Goal: Task Accomplishment & Management: Use online tool/utility

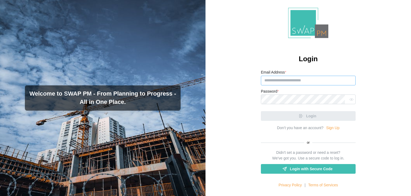
paste input "**********"
click at [273, 79] on input "**********" at bounding box center [308, 81] width 95 height 10
click at [268, 79] on input "**********" at bounding box center [308, 81] width 95 height 10
paste input "*********"
type input "**********"
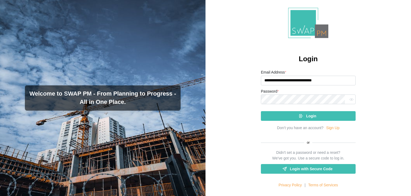
click at [285, 114] on div "Login" at bounding box center [308, 115] width 86 height 9
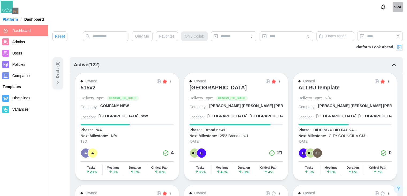
click at [212, 89] on div "[GEOGRAPHIC_DATA]" at bounding box center [218, 87] width 57 height 6
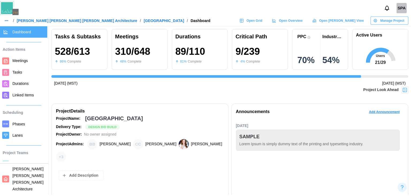
scroll to position [0, 3694]
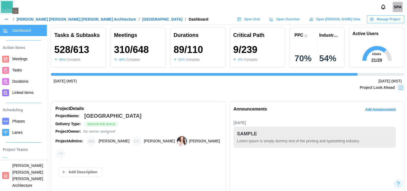
click at [345, 17] on span "Open [PERSON_NAME] View" at bounding box center [338, 19] width 44 height 7
click at [9, 160] on div at bounding box center [5, 161] width 7 height 7
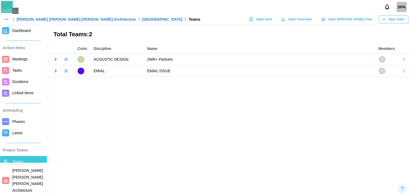
click at [272, 20] on div "Open Grid" at bounding box center [260, 19] width 23 height 7
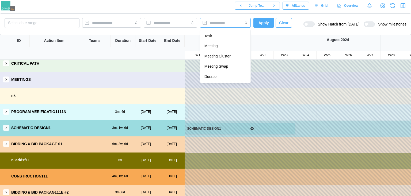
click at [226, 24] on input "search" at bounding box center [220, 23] width 21 height 4
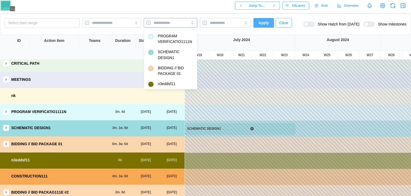
click at [176, 24] on input "search" at bounding box center [166, 23] width 24 height 4
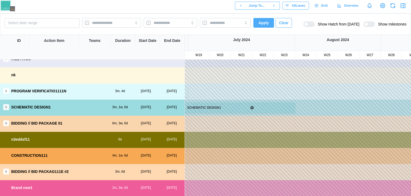
click at [5, 171] on icon "button" at bounding box center [6, 171] width 4 height 4
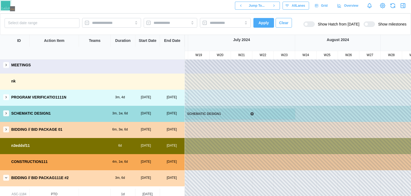
click at [4, 111] on button "button" at bounding box center [6, 113] width 6 height 6
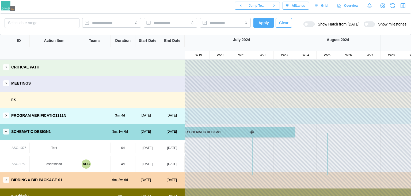
click at [7, 82] on icon "button" at bounding box center [6, 83] width 4 height 4
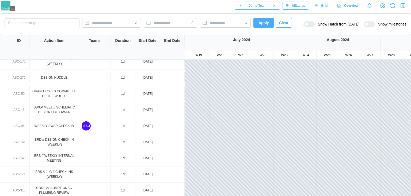
scroll to position [665, 382]
click at [379, 44] on div "August 2024" at bounding box center [338, 43] width 86 height 16
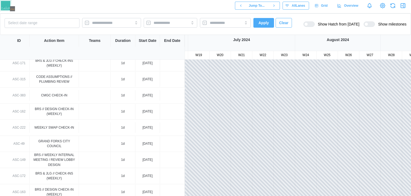
scroll to position [689, 382]
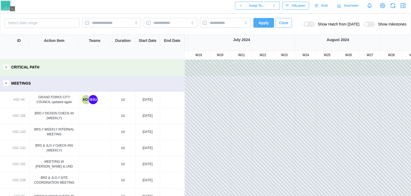
click at [4, 83] on button "button" at bounding box center [6, 83] width 6 height 6
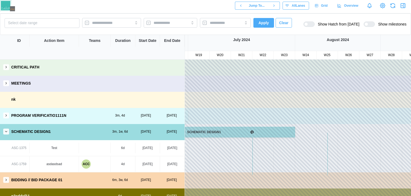
click at [6, 65] on button "button" at bounding box center [6, 67] width 6 height 6
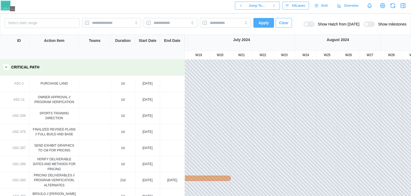
click at [8, 72] on div "CRITICAL PATH" at bounding box center [92, 66] width 185 height 15
click at [3, 67] on button "button" at bounding box center [6, 67] width 6 height 6
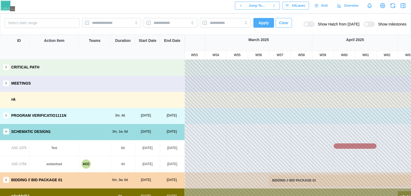
scroll to position [0, 1115]
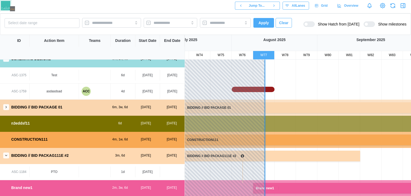
click at [395, 4] on icon "button" at bounding box center [393, 5] width 6 height 6
click at [7, 105] on icon "button" at bounding box center [6, 107] width 4 height 4
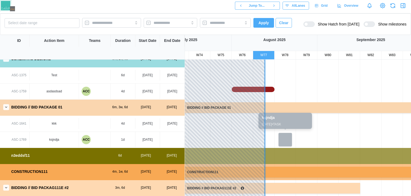
click at [286, 138] on div at bounding box center [285, 139] width 13 height 13
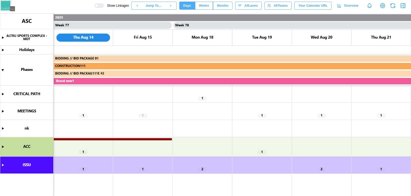
scroll to position [0, 22840]
click at [231, 29] on canvas at bounding box center [205, 104] width 411 height 182
click at [202, 97] on canvas at bounding box center [205, 104] width 411 height 182
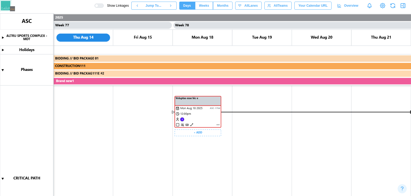
click at [219, 123] on canvas at bounding box center [205, 104] width 411 height 182
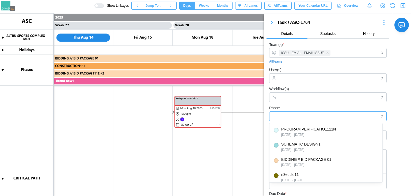
click at [306, 119] on input "Phase" at bounding box center [328, 116] width 118 height 10
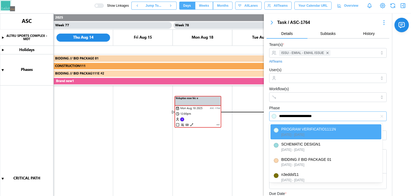
click at [343, 115] on input "**********" at bounding box center [328, 116] width 118 height 10
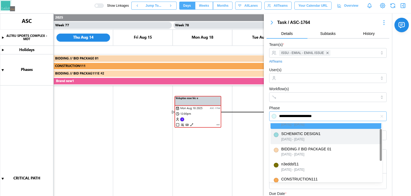
scroll to position [11, 0]
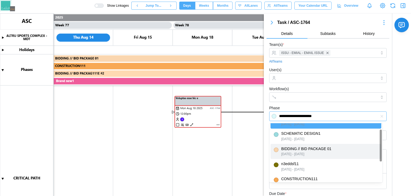
type input "**********"
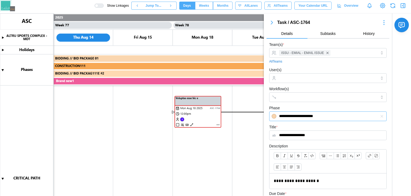
scroll to position [101, 0]
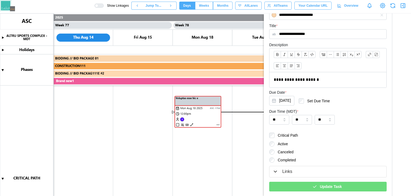
click at [306, 188] on div "Update Task" at bounding box center [327, 186] width 109 height 9
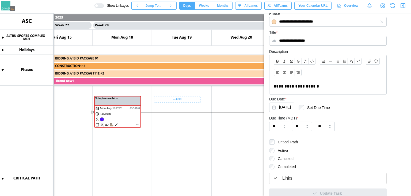
scroll to position [0, 22932]
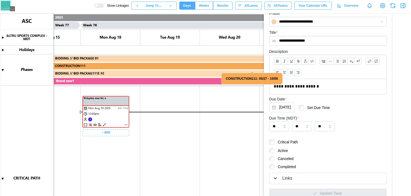
click at [103, 134] on canvas at bounding box center [205, 104] width 411 height 182
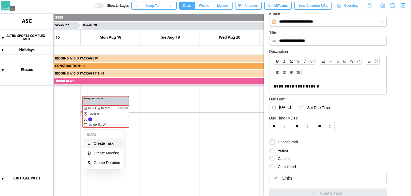
click at [103, 143] on div "Create Task" at bounding box center [107, 143] width 27 height 4
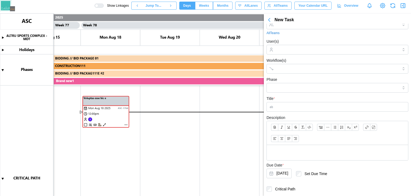
scroll to position [0, 0]
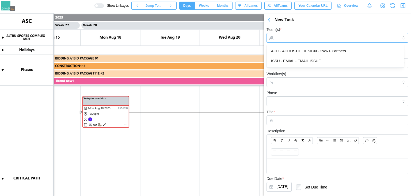
click at [287, 37] on input "Team(s) *" at bounding box center [338, 38] width 122 height 4
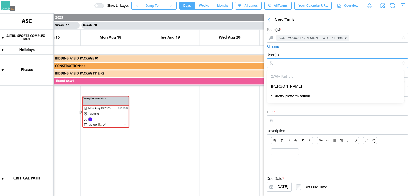
click at [307, 62] on input "User(s)" at bounding box center [338, 63] width 122 height 4
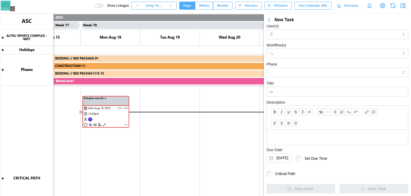
click at [313, 96] on form "Team(s) * ACC - ACOUSTIC DESIGN - 2WR+ Partners All Teams User(s) Workflow(s) P…" at bounding box center [338, 96] width 142 height 196
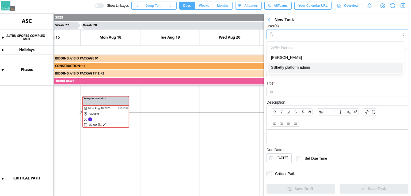
click at [290, 36] on input "User(s)" at bounding box center [338, 34] width 122 height 4
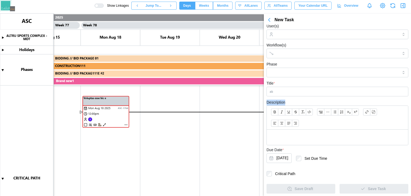
drag, startPoint x: 298, startPoint y: 98, endPoint x: 291, endPoint y: 91, distance: 9.1
click at [291, 91] on form "Team(s) * ACC - ACOUSTIC DESIGN - 2WR+ Partners All Teams User(s) Workflow(s) P…" at bounding box center [338, 96] width 142 height 196
click at [291, 91] on input "Title *" at bounding box center [338, 92] width 142 height 10
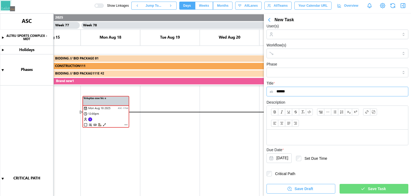
type input "******"
click at [372, 188] on span "Save Task" at bounding box center [377, 188] width 18 height 9
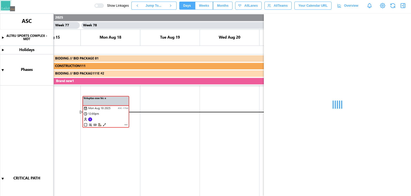
scroll to position [0, 0]
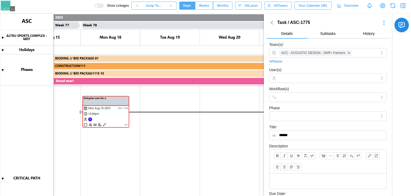
click at [271, 20] on icon "button" at bounding box center [272, 22] width 6 height 6
click at [270, 21] on icon "button" at bounding box center [272, 22] width 6 height 6
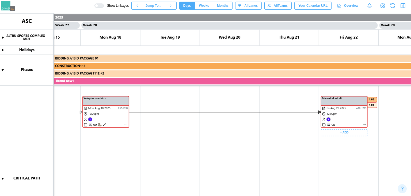
click at [338, 133] on canvas at bounding box center [205, 104] width 411 height 182
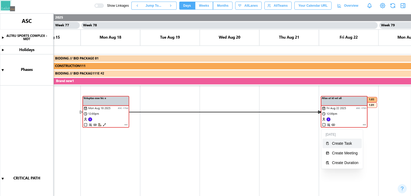
click at [336, 143] on div "Create Task" at bounding box center [345, 143] width 27 height 4
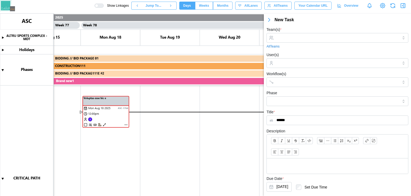
type input "******"
click at [295, 38] on input "Team(s) *" at bounding box center [338, 38] width 122 height 4
click at [314, 70] on form "Team(s) * ACC - ACOUSTIC DESIGN - 2WR+ Partners All Teams User(s) Workflow(s) P…" at bounding box center [338, 124] width 142 height 196
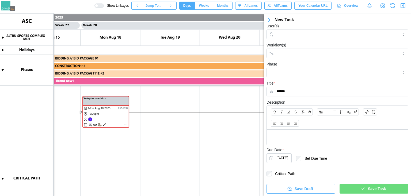
click at [370, 185] on span "Save Task" at bounding box center [377, 188] width 18 height 9
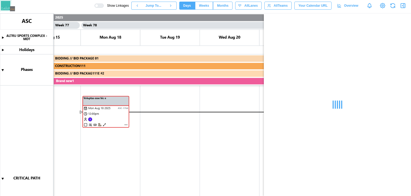
scroll to position [0, 0]
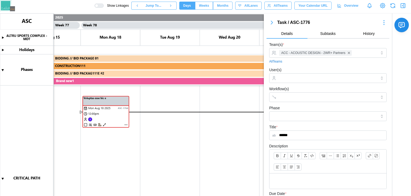
click at [268, 20] on button "button" at bounding box center [272, 22] width 11 height 7
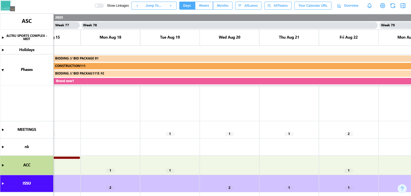
scroll to position [150, 0]
click at [2, 163] on canvas at bounding box center [205, 104] width 411 height 182
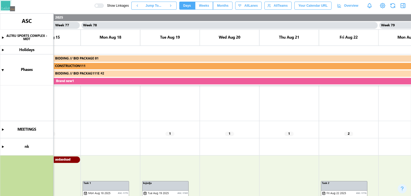
scroll to position [222, 0]
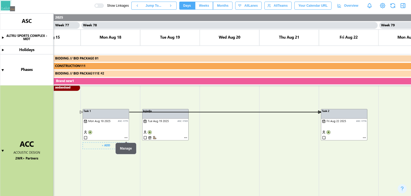
click at [127, 137] on canvas at bounding box center [205, 104] width 411 height 182
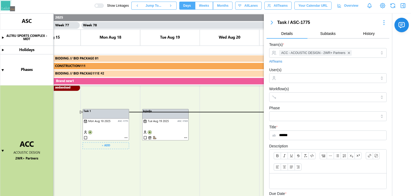
scroll to position [82, 0]
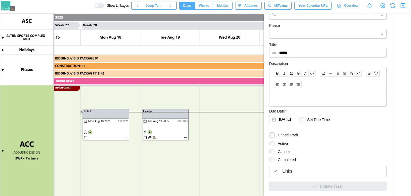
click at [323, 176] on button "Links" at bounding box center [328, 171] width 117 height 11
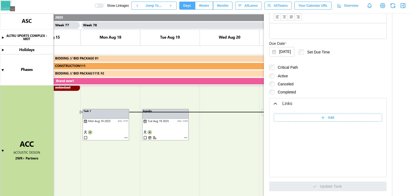
click at [262, 148] on canvas at bounding box center [205, 104] width 411 height 182
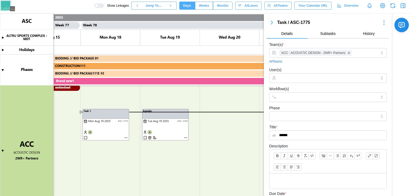
click at [273, 23] on icon "button" at bounding box center [272, 22] width 6 height 6
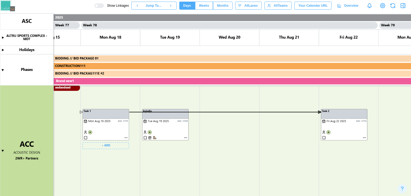
click at [114, 144] on canvas at bounding box center [205, 104] width 411 height 182
click at [114, 145] on canvas at bounding box center [205, 104] width 411 height 182
drag, startPoint x: 107, startPoint y: 150, endPoint x: 104, endPoint y: 146, distance: 4.4
click at [104, 146] on canvas at bounding box center [205, 104] width 411 height 182
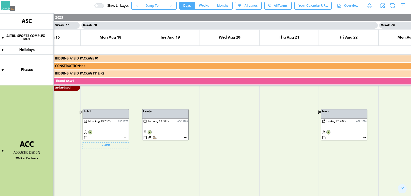
scroll to position [224, 0]
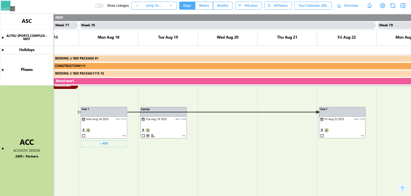
click at [119, 144] on canvas at bounding box center [205, 104] width 411 height 182
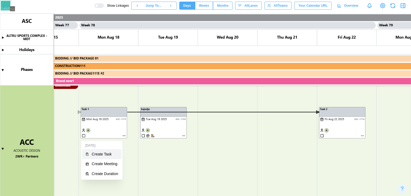
click at [103, 153] on div "Create Task" at bounding box center [105, 154] width 27 height 4
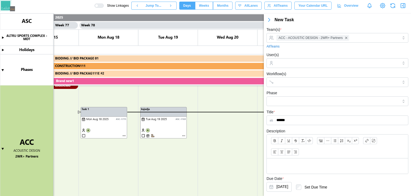
scroll to position [29, 0]
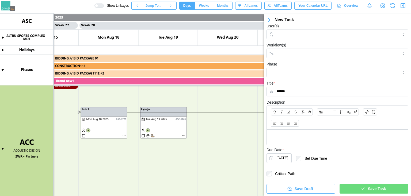
type input "******"
click at [356, 186] on div "Save Task" at bounding box center [373, 188] width 60 height 9
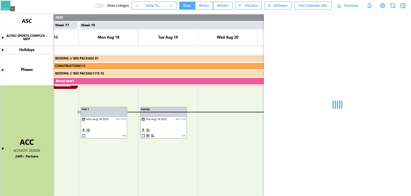
scroll to position [0, 0]
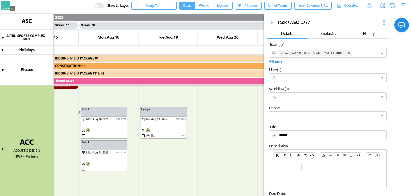
click at [269, 20] on icon "button" at bounding box center [272, 22] width 6 height 6
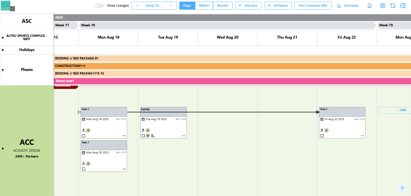
click at [398, 114] on canvas at bounding box center [205, 104] width 411 height 182
click at [394, 112] on canvas at bounding box center [205, 104] width 411 height 182
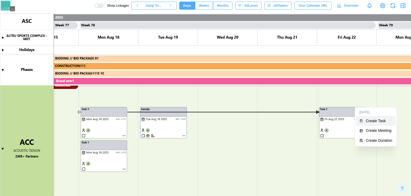
drag, startPoint x: 375, startPoint y: 128, endPoint x: 372, endPoint y: 122, distance: 7.2
click at [372, 122] on div "Mon Aug 25 Create Task Create Meeting Create Duration" at bounding box center [375, 126] width 39 height 37
click at [372, 122] on div "Create Task" at bounding box center [379, 120] width 27 height 4
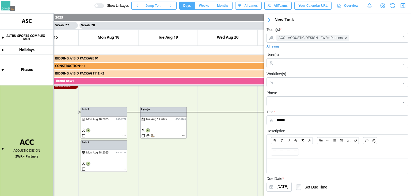
scroll to position [29, 0]
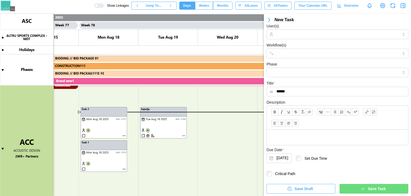
type input "******"
click at [368, 189] on span "Save Task" at bounding box center [377, 188] width 18 height 9
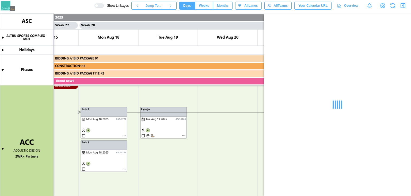
scroll to position [0, 0]
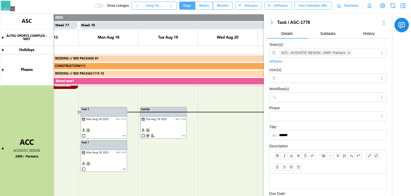
click at [271, 21] on icon "button" at bounding box center [272, 22] width 6 height 6
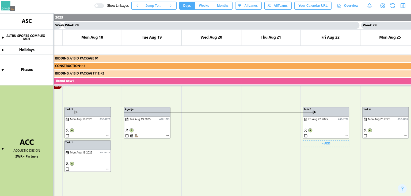
scroll to position [0, 22950]
click at [375, 147] on canvas at bounding box center [205, 104] width 411 height 182
click at [375, 144] on canvas at bounding box center [205, 104] width 411 height 182
click at [373, 144] on canvas at bounding box center [205, 104] width 411 height 182
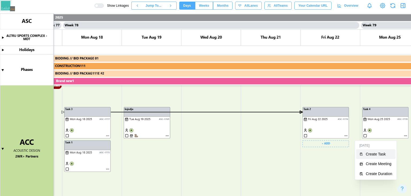
click at [378, 152] on div "Create Task" at bounding box center [379, 154] width 27 height 4
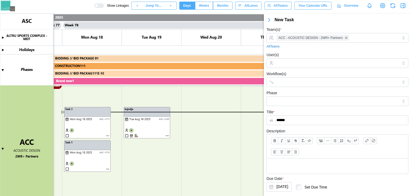
scroll to position [29, 0]
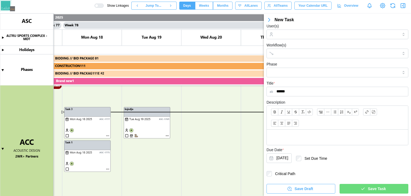
type input "******"
click at [351, 188] on div "Save Task" at bounding box center [373, 188] width 60 height 9
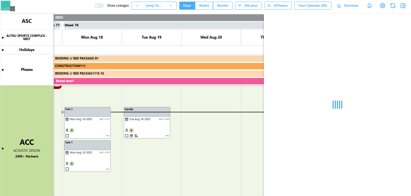
scroll to position [0, 0]
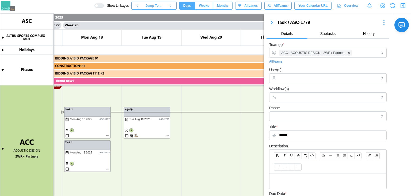
click at [270, 20] on icon "button" at bounding box center [272, 22] width 6 height 6
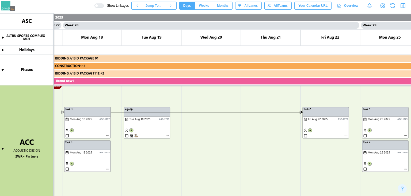
click at [61, 111] on canvas at bounding box center [205, 104] width 411 height 182
click at [63, 111] on canvas at bounding box center [205, 104] width 411 height 182
click at [108, 134] on canvas at bounding box center [205, 104] width 411 height 182
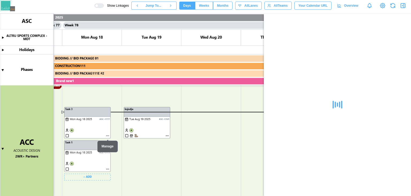
click at [108, 135] on canvas at bounding box center [205, 104] width 411 height 182
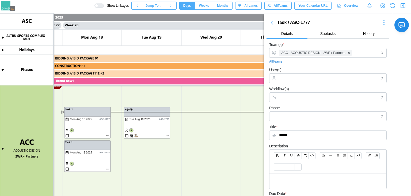
scroll to position [82, 0]
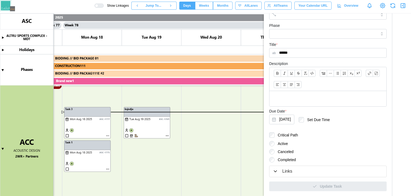
click at [298, 168] on div "Links" at bounding box center [328, 171] width 111 height 7
click at [277, 171] on icon "button" at bounding box center [275, 170] width 5 height 5
click at [277, 168] on icon "button" at bounding box center [275, 170] width 5 height 5
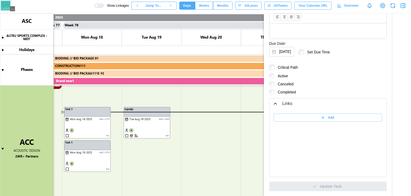
scroll to position [0, 0]
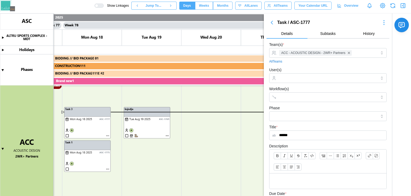
click at [273, 24] on icon "button" at bounding box center [272, 22] width 2 height 3
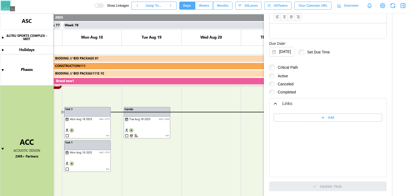
scroll to position [149, 0]
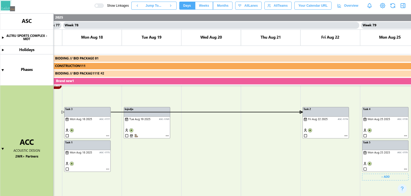
click at [381, 180] on canvas at bounding box center [205, 104] width 411 height 182
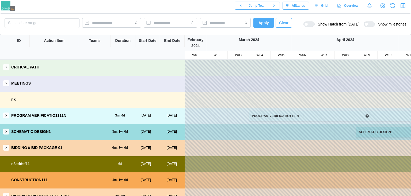
click at [3, 146] on button "button" at bounding box center [6, 147] width 6 height 6
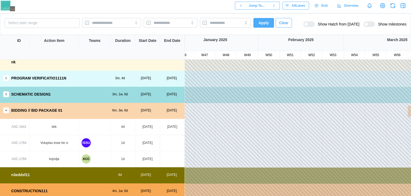
scroll to position [2, 1073]
